Goal: Task Accomplishment & Management: Manage account settings

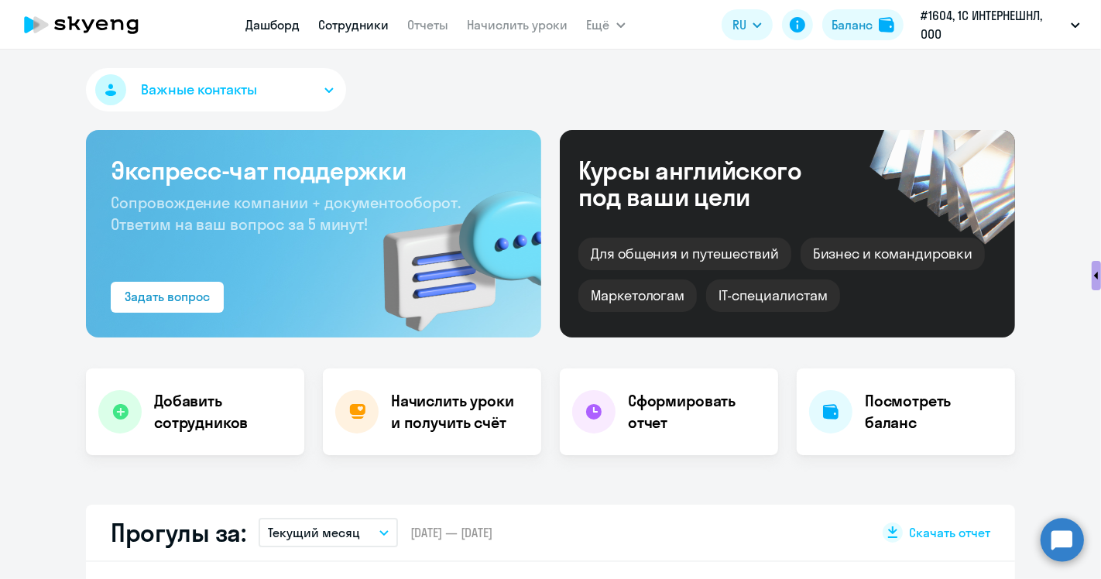
click at [341, 25] on link "Сотрудники" at bounding box center [354, 24] width 70 height 15
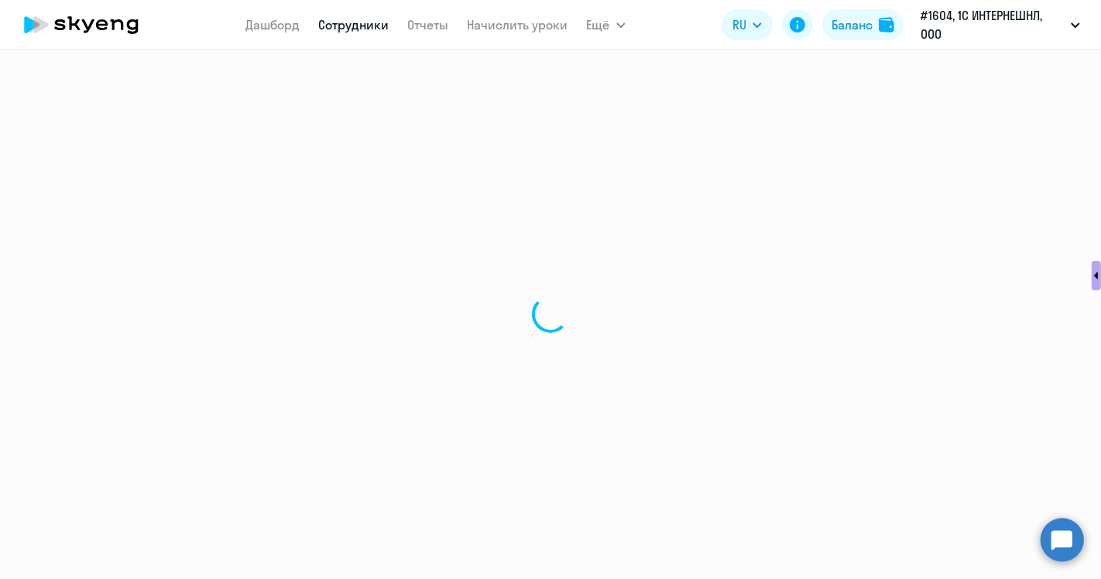
select select "30"
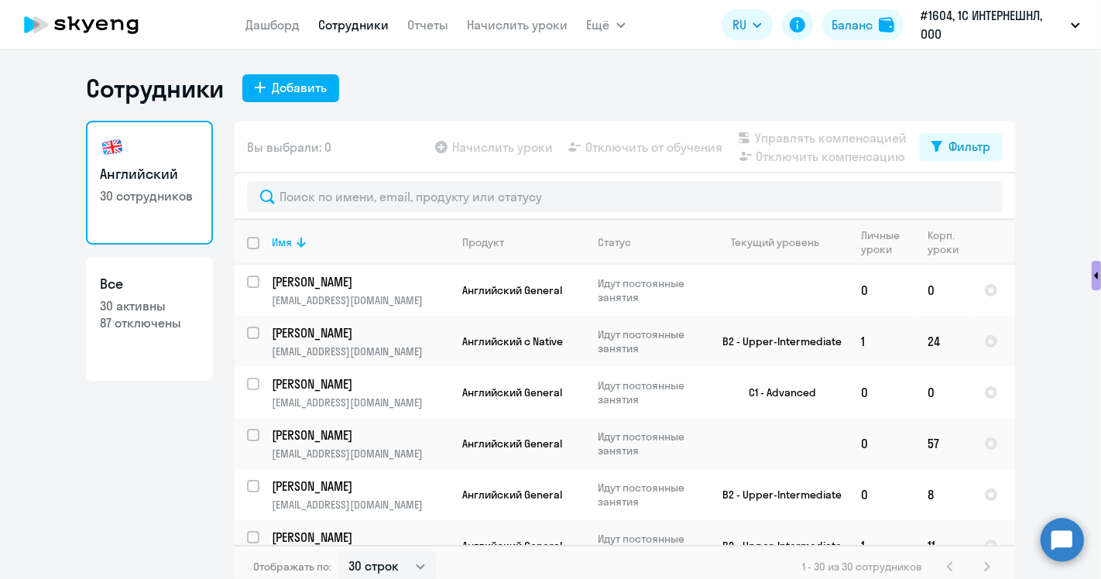
click at [132, 319] on p "87 отключены" at bounding box center [149, 322] width 99 height 17
select select "30"
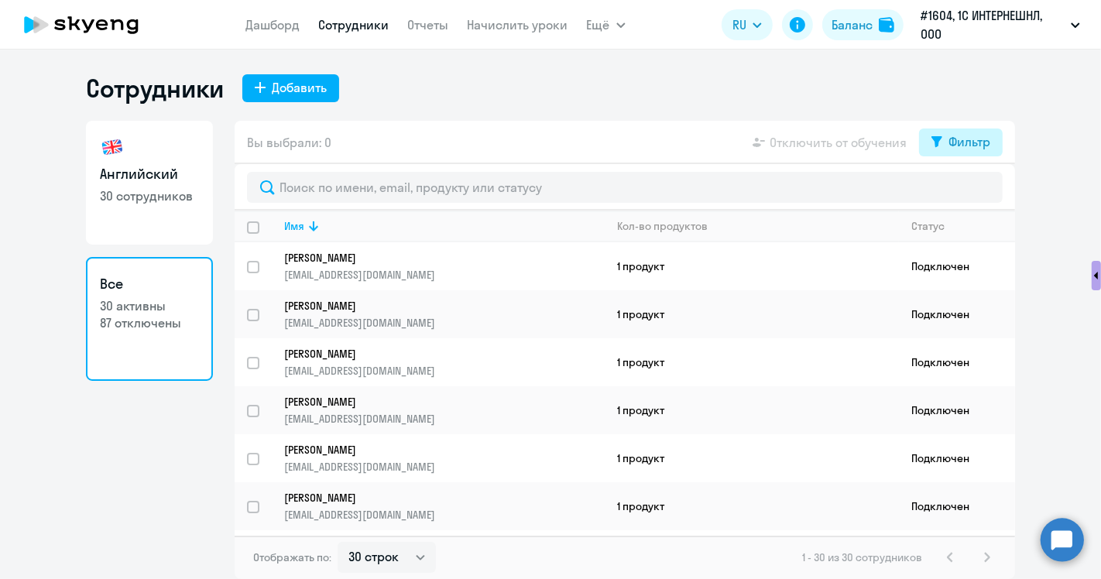
click at [961, 149] on div "Фильтр" at bounding box center [969, 141] width 42 height 19
click at [973, 192] on span at bounding box center [977, 192] width 26 height 15
click at [964, 192] on input "checkbox" at bounding box center [963, 191] width 1 height 1
checkbox input "true"
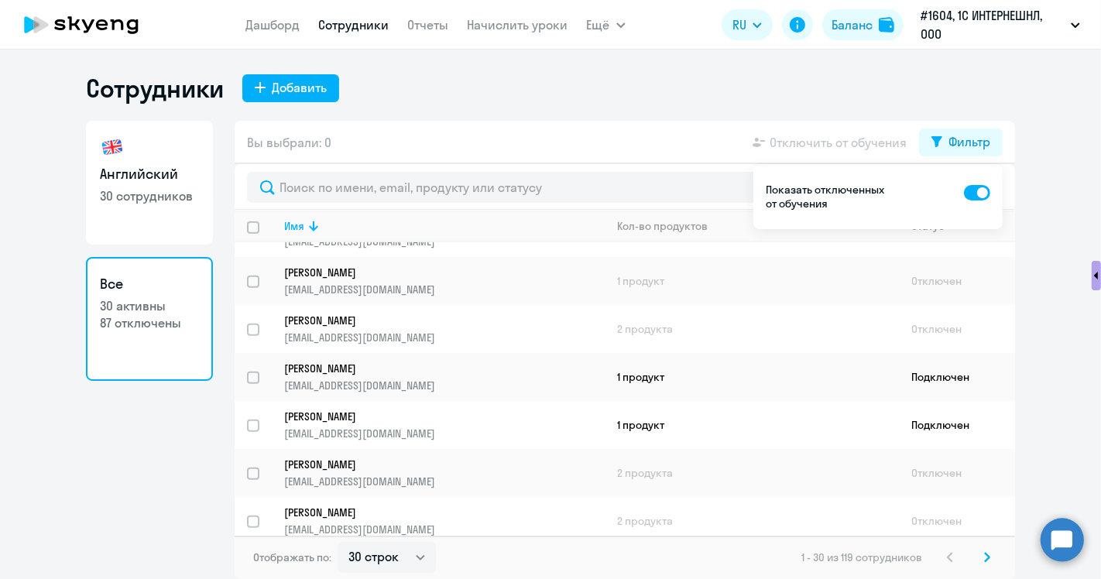
scroll to position [1135, 0]
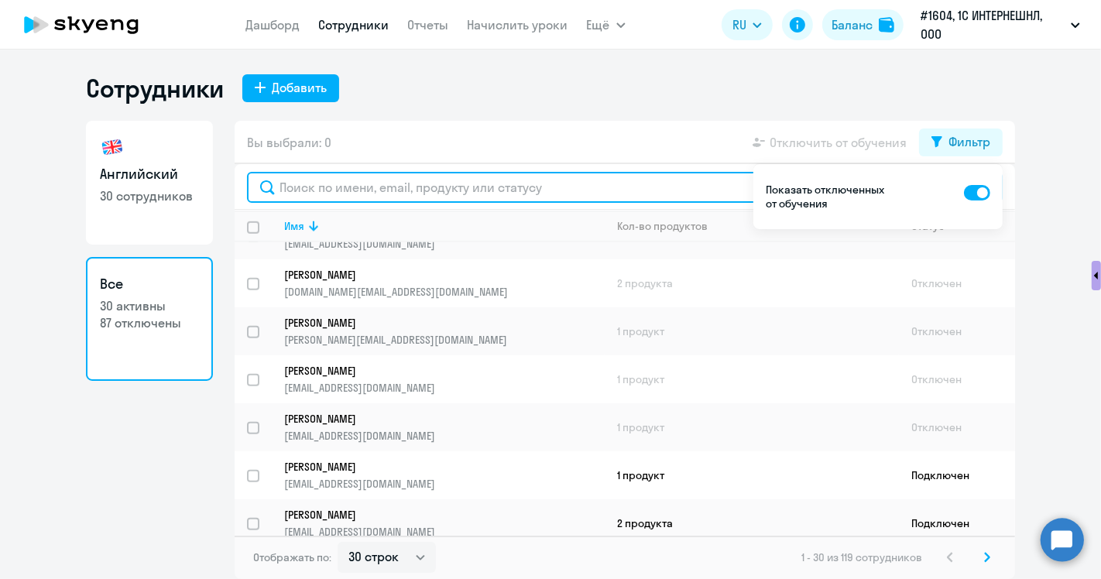
click at [387, 173] on input "text" at bounding box center [624, 187] width 755 height 31
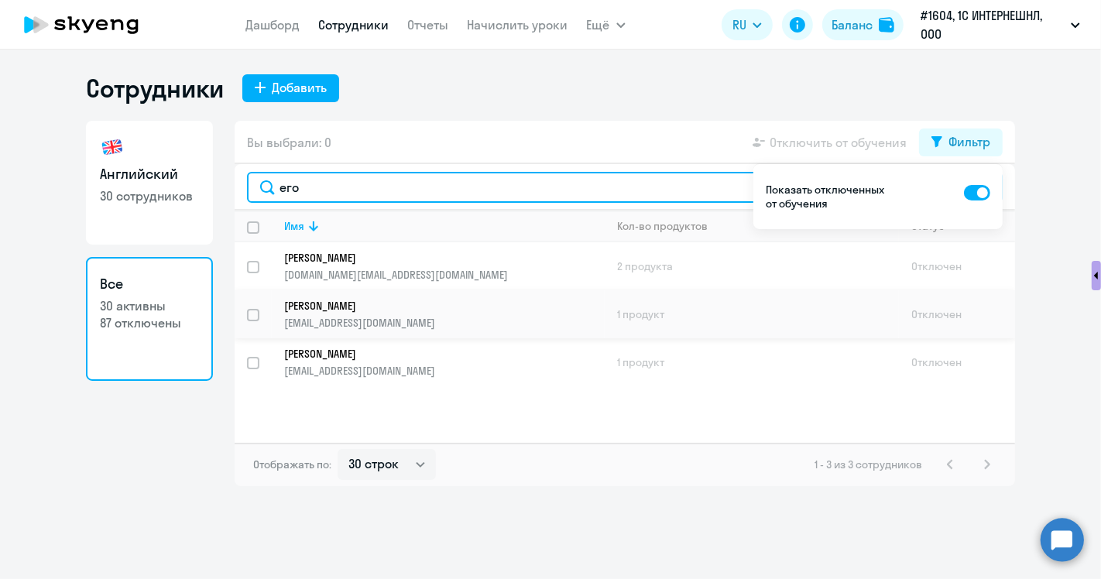
type input "его"
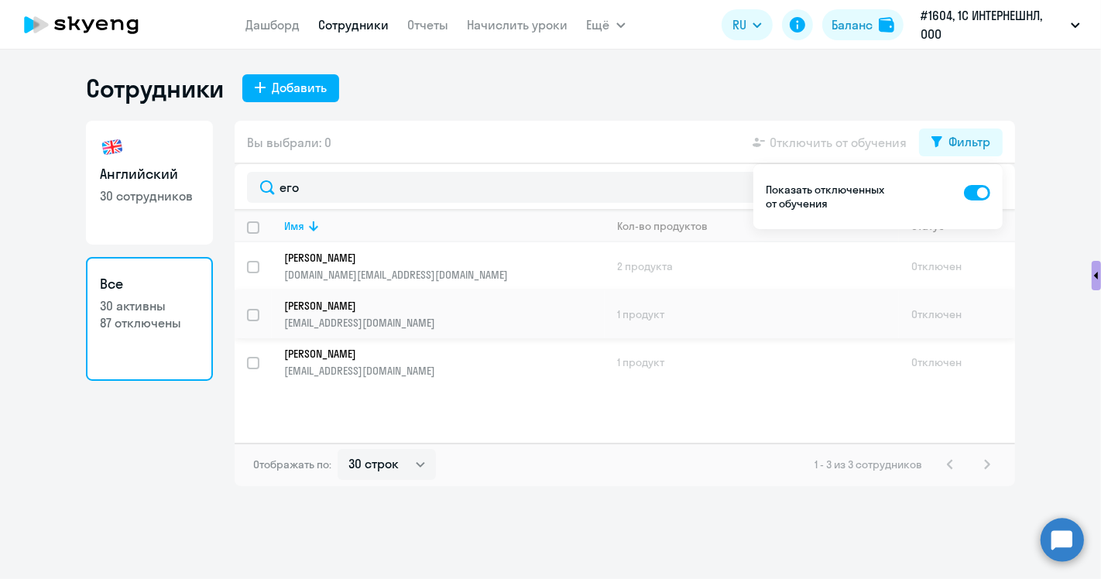
click at [364, 304] on p "[PERSON_NAME]" at bounding box center [433, 306] width 299 height 14
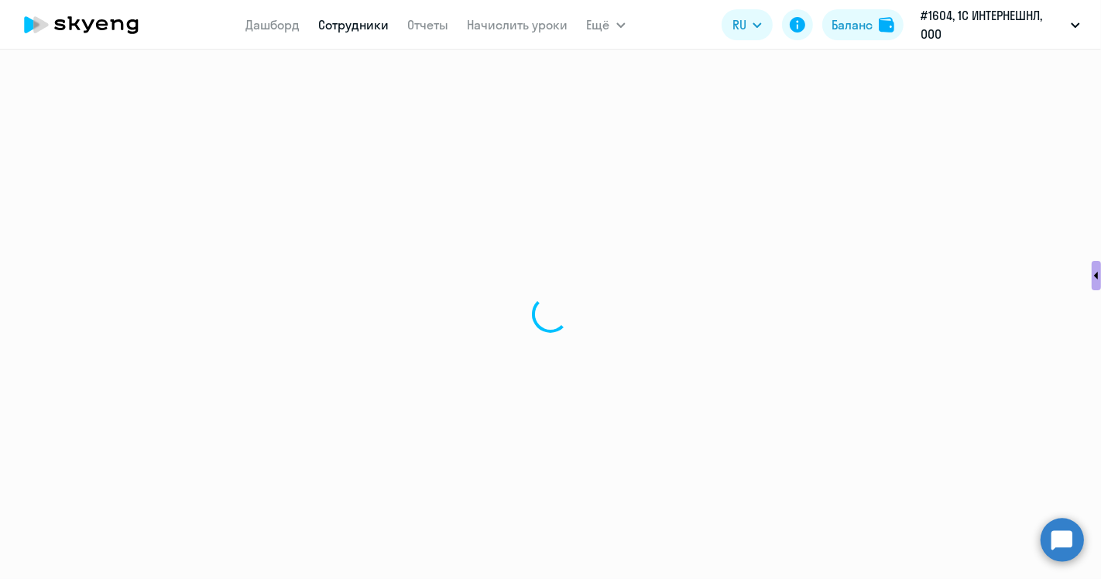
select select "english"
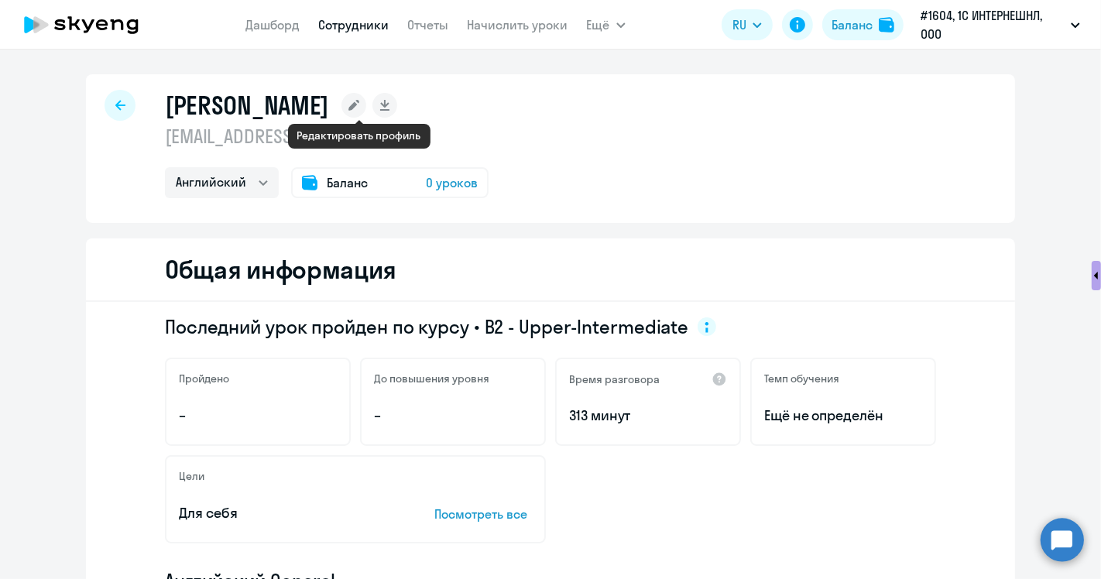
click at [361, 105] on rect at bounding box center [353, 105] width 25 height 25
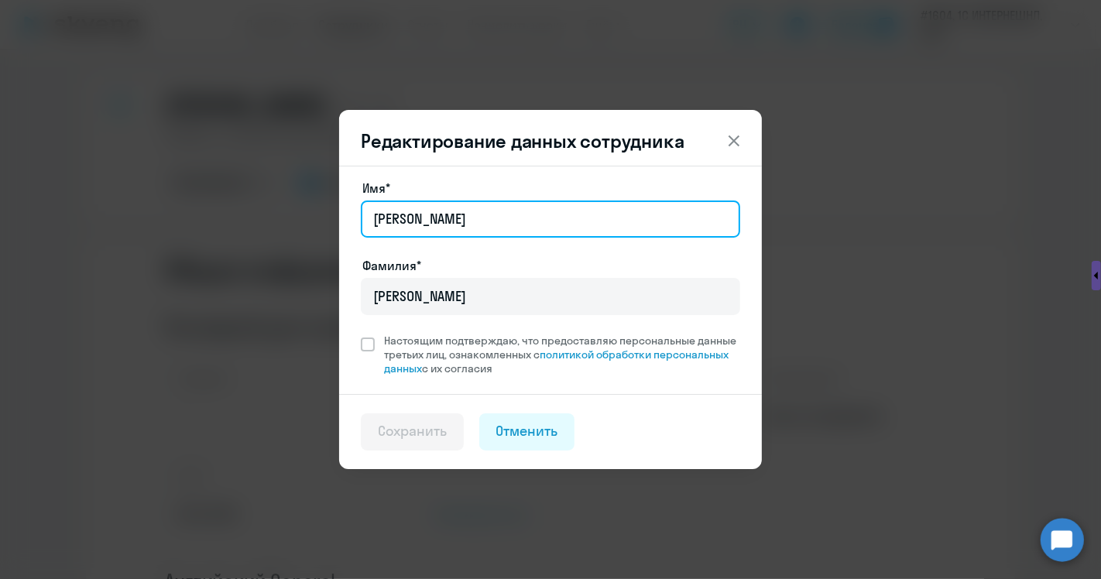
drag, startPoint x: 442, startPoint y: 220, endPoint x: 354, endPoint y: 220, distance: 88.2
click at [354, 220] on div "Имя* [PERSON_NAME]* [PERSON_NAME] подтверждаю, что предоставляю персональные да…" at bounding box center [550, 280] width 423 height 228
type input "[PERSON_NAME]"
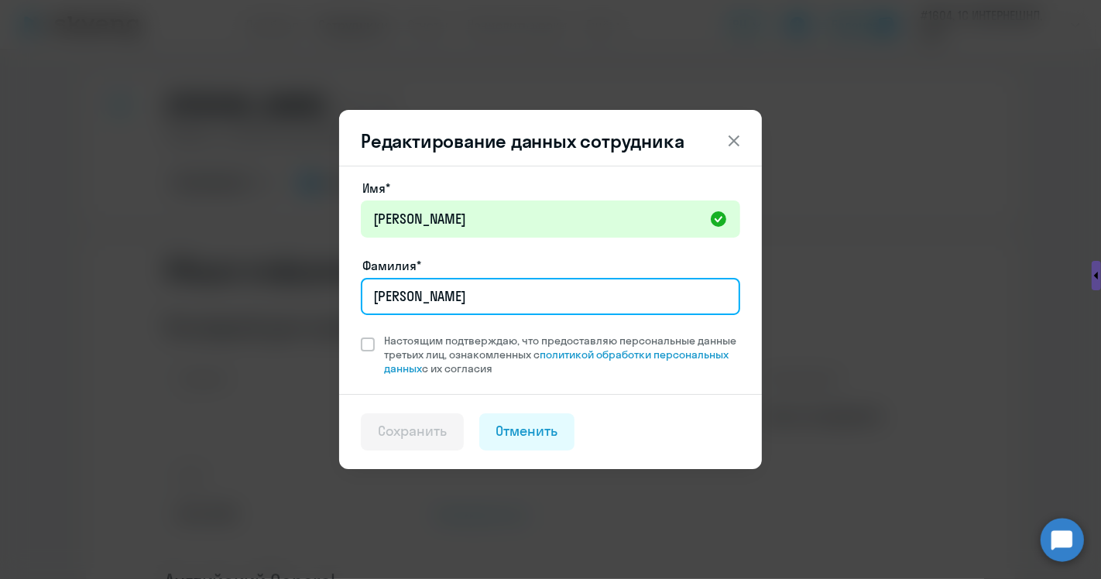
drag, startPoint x: 443, startPoint y: 305, endPoint x: 290, endPoint y: 310, distance: 152.6
click at [290, 310] on div "Редактирование данных сотрудника Имя* [PERSON_NAME]* [PERSON_NAME] Настоящим по…" at bounding box center [550, 289] width 749 height 433
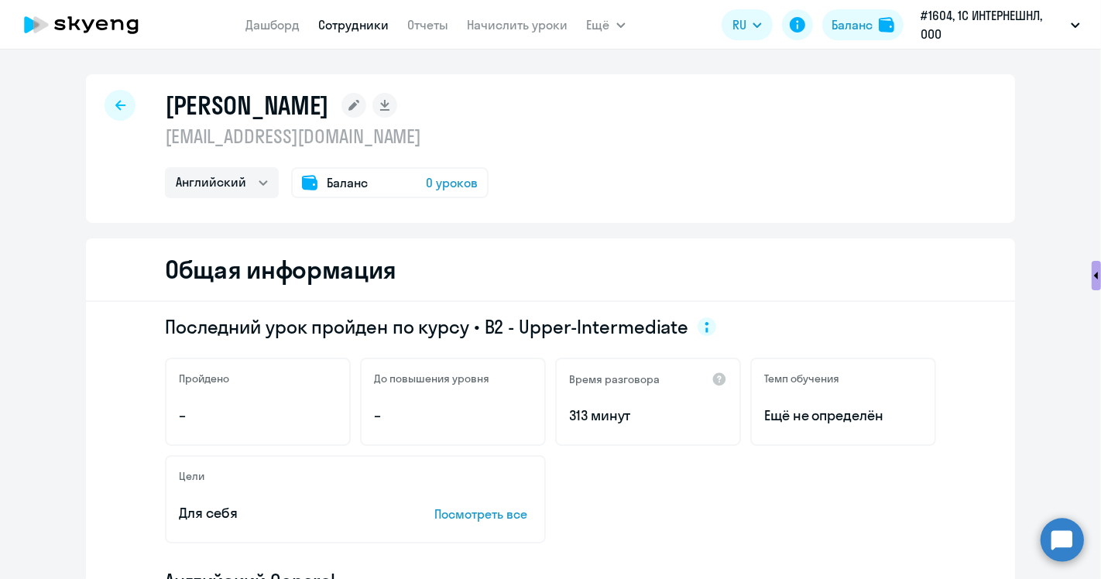
click at [352, 105] on rect at bounding box center [353, 105] width 25 height 25
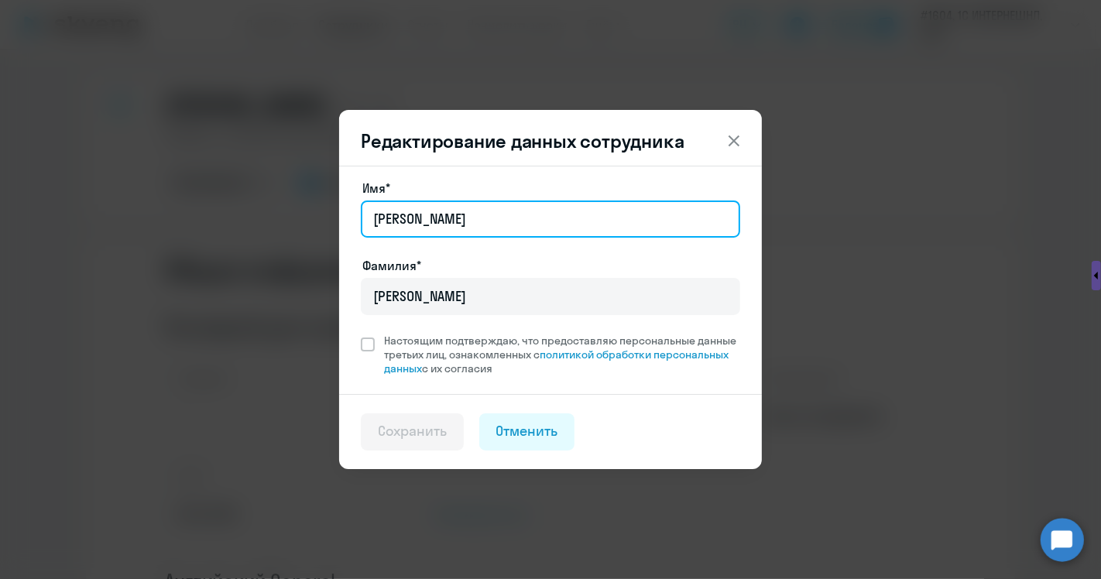
click at [437, 218] on input "[PERSON_NAME]" at bounding box center [550, 218] width 379 height 37
type input "[PERSON_NAME]"
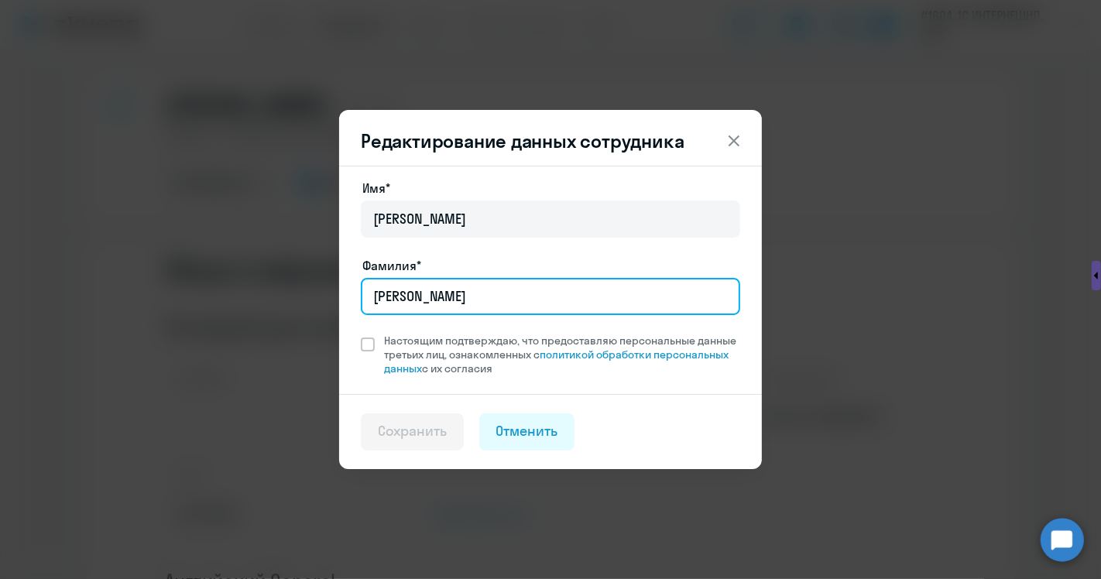
click at [424, 290] on input "[PERSON_NAME]" at bounding box center [550, 296] width 379 height 37
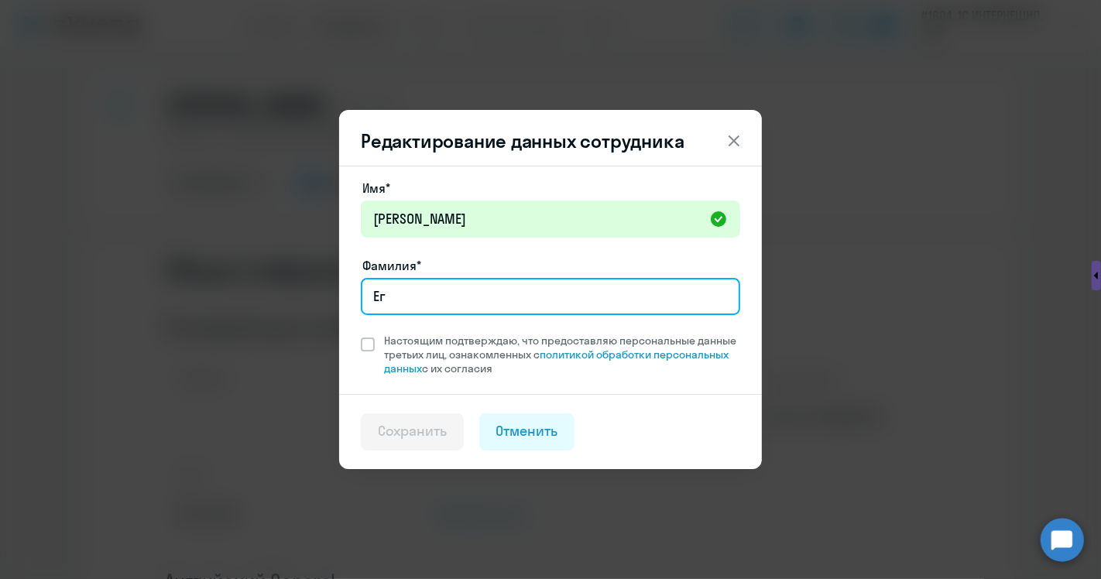
type input "[PERSON_NAME]"
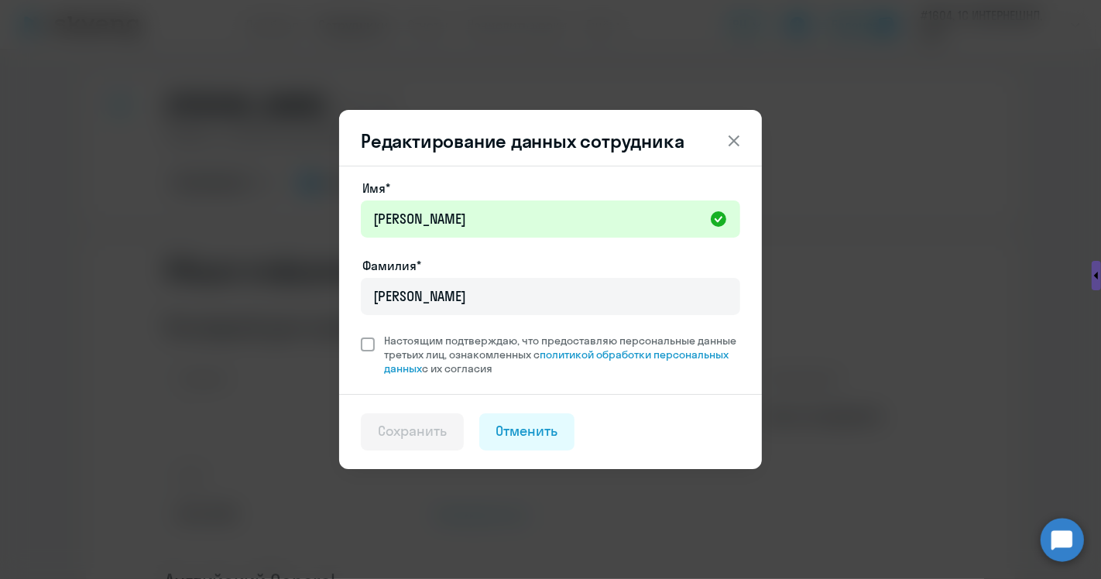
click at [365, 341] on span at bounding box center [368, 344] width 14 height 14
click at [361, 334] on input "Настоящим подтверждаю, что предоставляю персональные данные третьих лиц, ознако…" at bounding box center [360, 333] width 1 height 1
checkbox input "true"
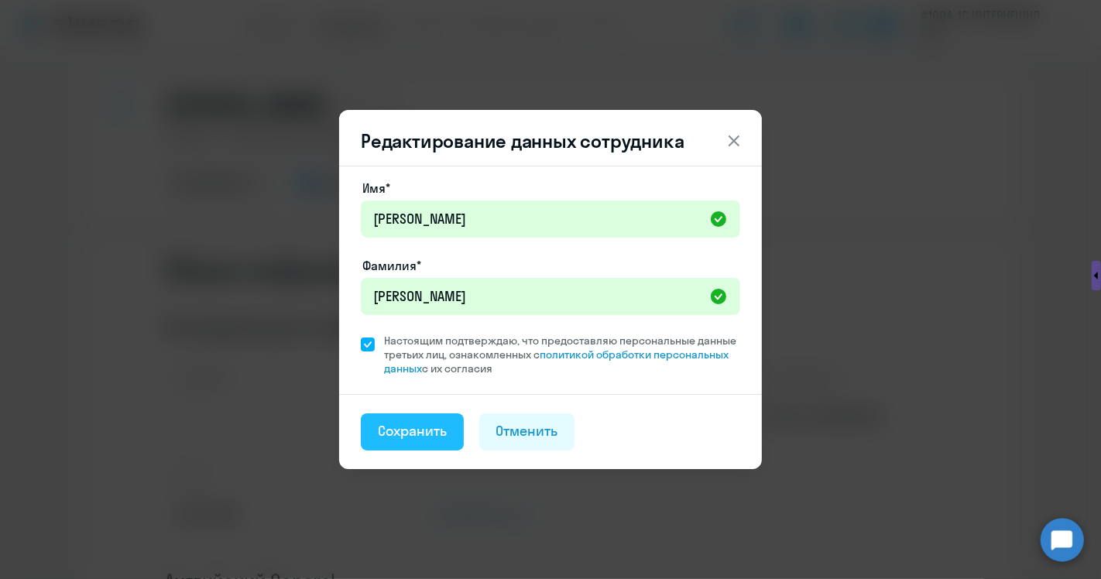
click at [437, 434] on div "Сохранить" at bounding box center [412, 431] width 69 height 20
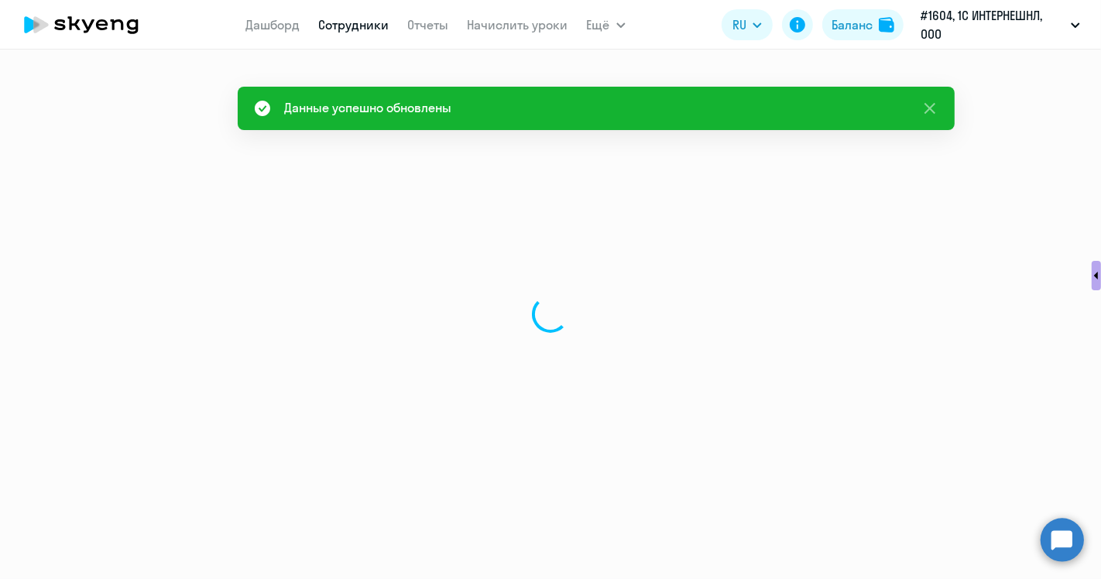
select select "english"
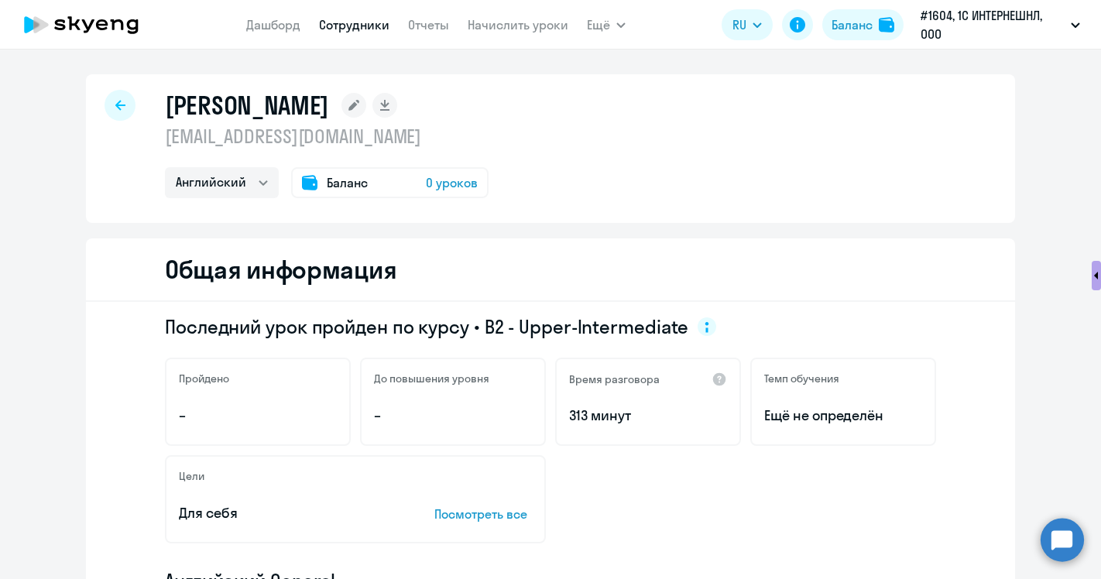
select select "english"
click at [354, 107] on rect at bounding box center [353, 105] width 25 height 25
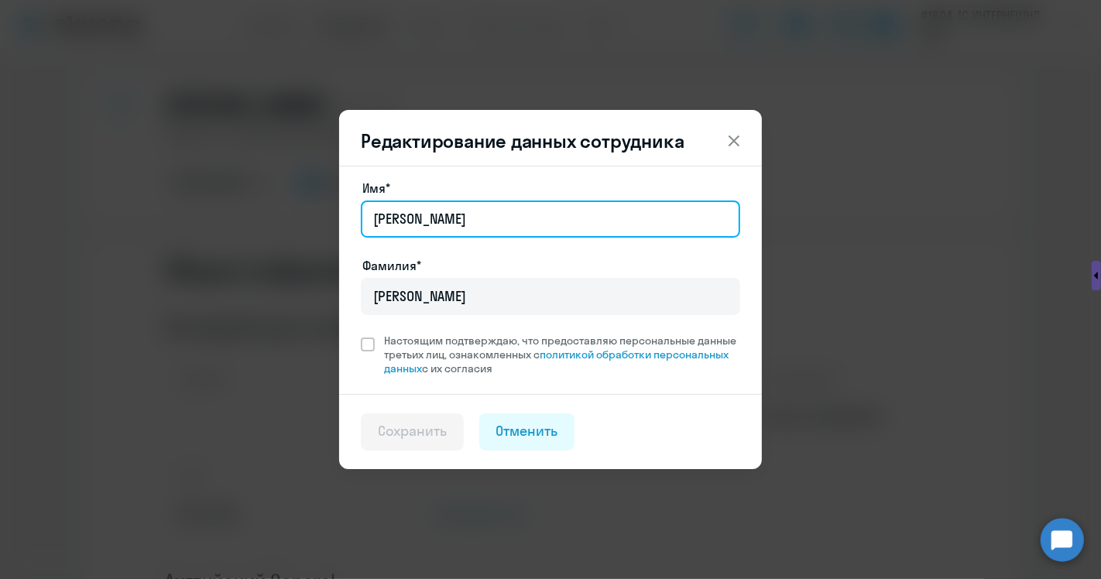
click at [444, 214] on input "[PERSON_NAME]" at bounding box center [550, 218] width 379 height 37
type input "[PERSON_NAME]"
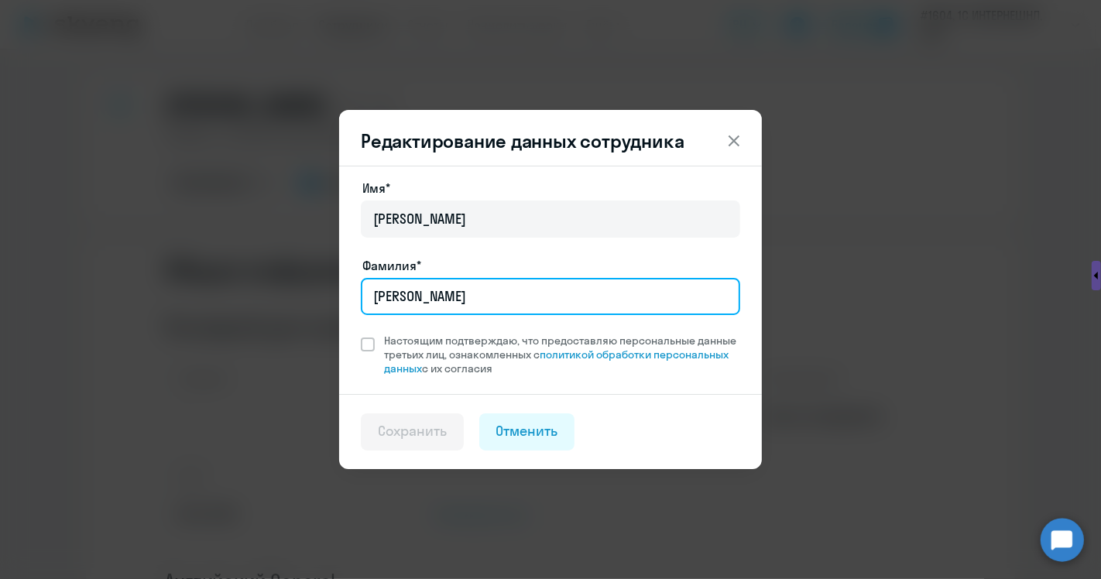
click at [422, 308] on input "[PERSON_NAME]" at bounding box center [550, 296] width 379 height 37
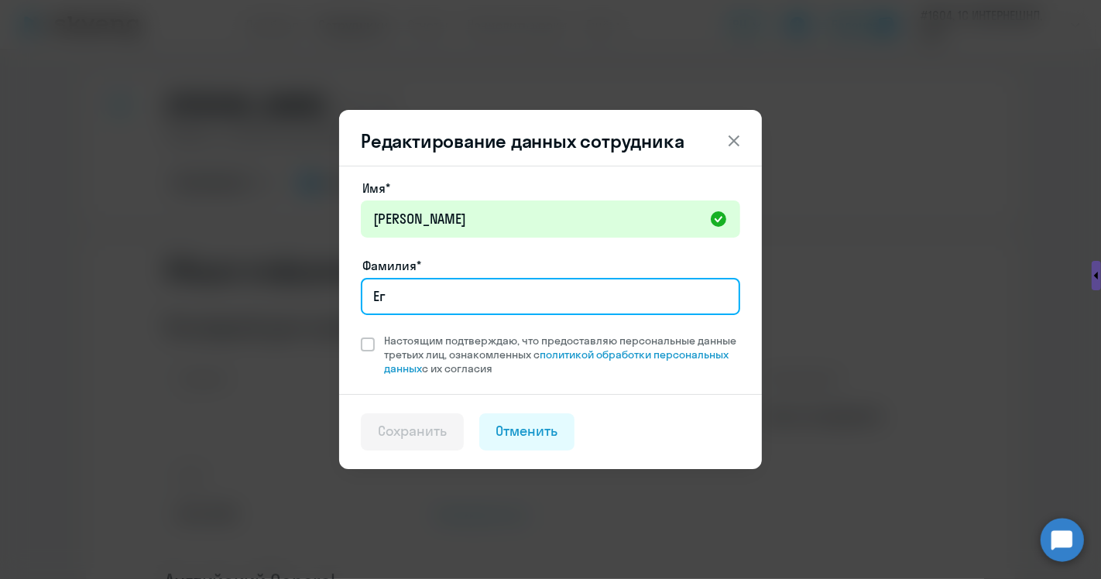
type input "[PERSON_NAME]"
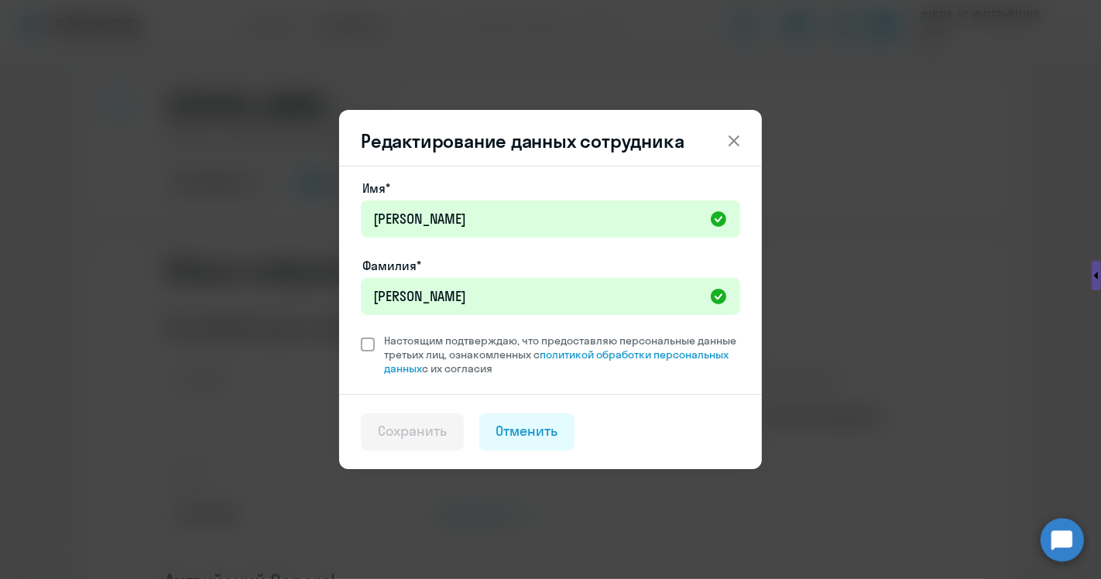
click at [368, 345] on span at bounding box center [368, 344] width 14 height 14
click at [361, 334] on input "Настоящим подтверждаю, что предоставляю персональные данные третьих лиц, ознако…" at bounding box center [360, 333] width 1 height 1
checkbox input "true"
click at [411, 423] on div "Сохранить" at bounding box center [412, 431] width 69 height 20
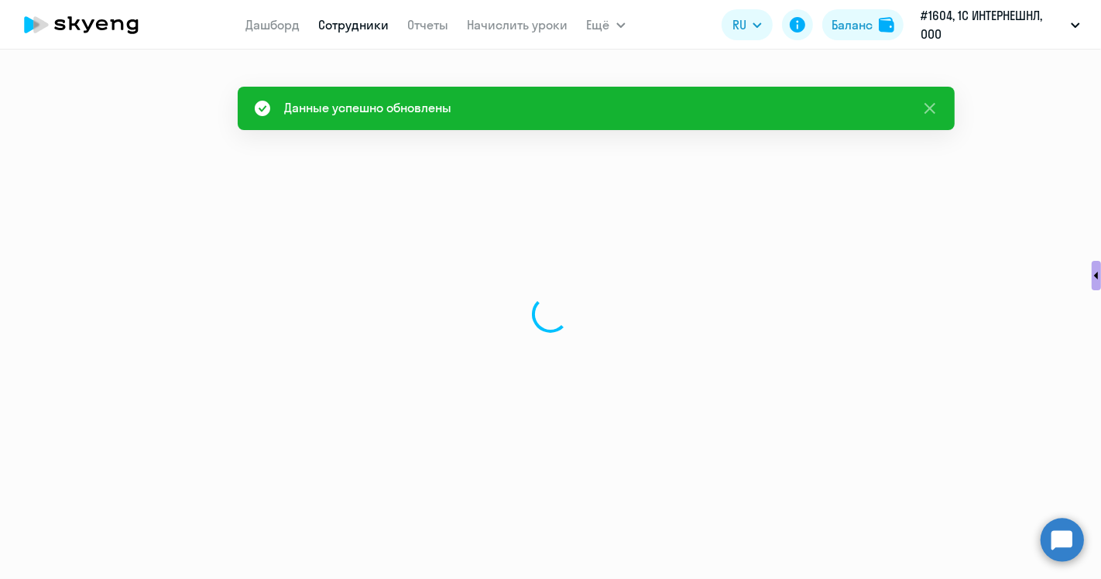
select select "english"
